Goal: Task Accomplishment & Management: Use online tool/utility

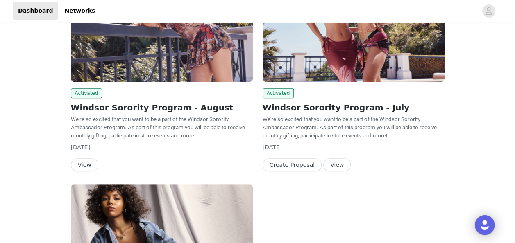
scroll to position [125, 0]
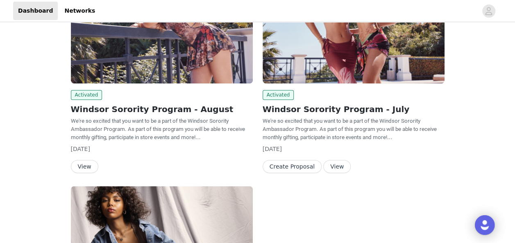
click at [94, 166] on button "View" at bounding box center [84, 166] width 27 height 13
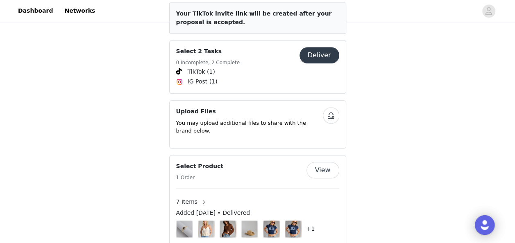
scroll to position [407, 0]
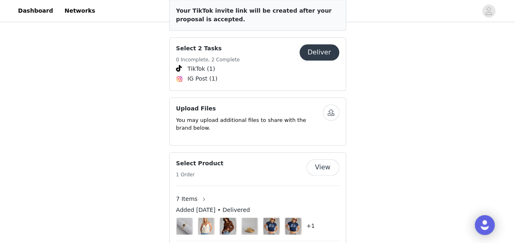
click at [323, 44] on button "Deliver" at bounding box center [319, 52] width 40 height 16
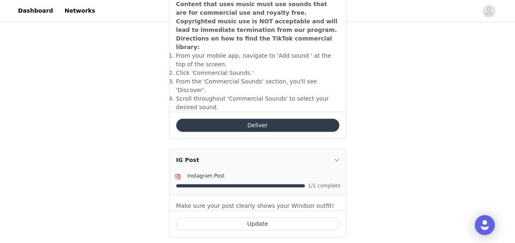
scroll to position [380, 0]
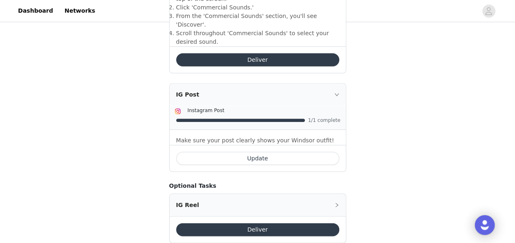
click at [312, 53] on button "Deliver" at bounding box center [257, 59] width 163 height 13
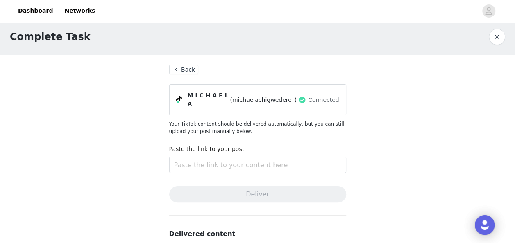
scroll to position [17, 0]
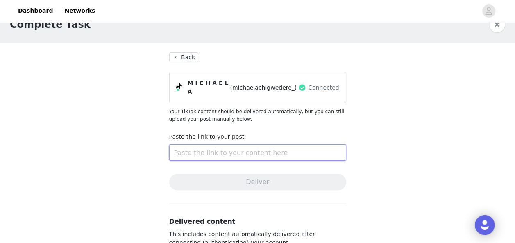
click at [310, 146] on input "text" at bounding box center [257, 153] width 177 height 16
